Goal: Task Accomplishment & Management: Complete application form

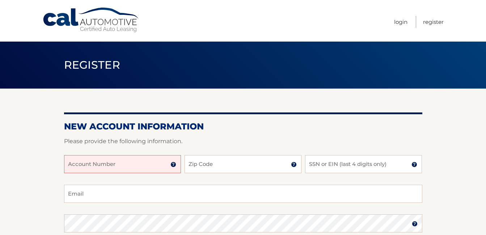
click at [141, 168] on input "Account Number" at bounding box center [122, 164] width 117 height 18
click at [145, 200] on input "Email" at bounding box center [243, 194] width 359 height 18
type input "[EMAIL_ADDRESS][DOMAIN_NAME]"
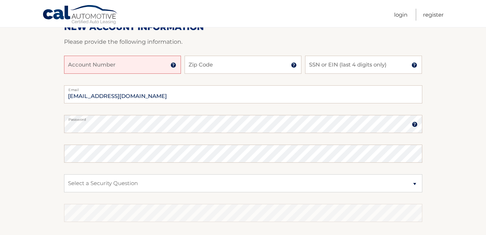
scroll to position [118, 0]
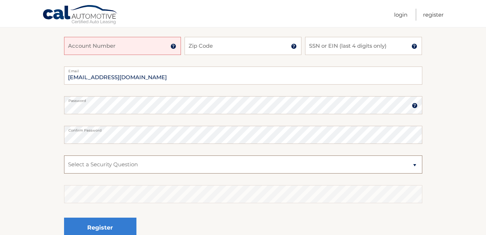
click at [282, 164] on select "Select a Security Question What was the name of your elementary school? What is…" at bounding box center [243, 165] width 359 height 18
select select "1"
click at [64, 156] on select "Select a Security Question What was the name of your elementary school? What is…" at bounding box center [243, 165] width 359 height 18
click at [225, 49] on input "Zip Code" at bounding box center [243, 46] width 117 height 18
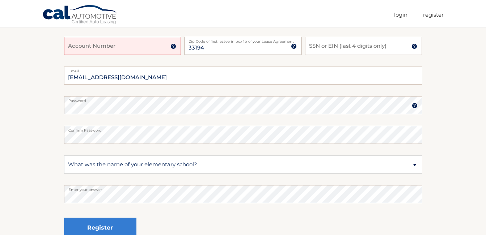
type input "33194"
type input "6561"
click at [116, 50] on input "Account Number" at bounding box center [122, 46] width 117 height 18
click at [174, 49] on div "Account Number" at bounding box center [122, 46] width 117 height 18
click at [173, 45] on img at bounding box center [174, 46] width 6 height 6
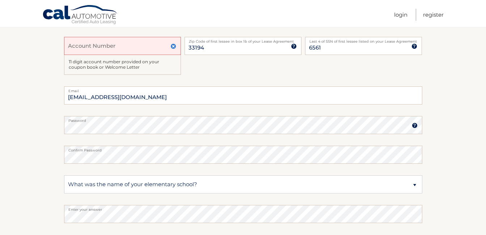
click at [134, 46] on input "Account Number" at bounding box center [122, 46] width 117 height 18
type input "254943"
click at [234, 64] on div "254943 Account Number 11 digit account number provided on your coupon book or W…" at bounding box center [243, 62] width 359 height 50
